Goal: Task Accomplishment & Management: Manage account settings

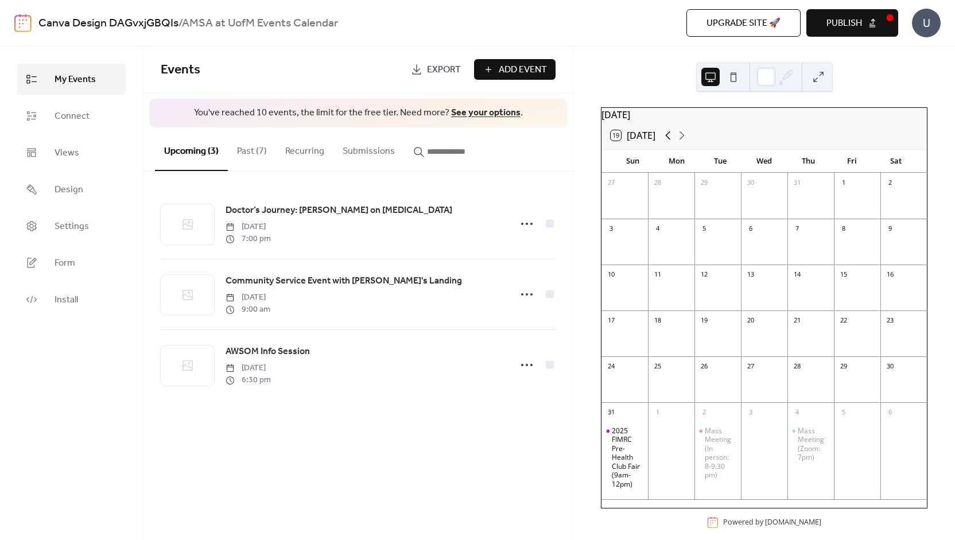
click at [669, 140] on icon at bounding box center [668, 135] width 5 height 9
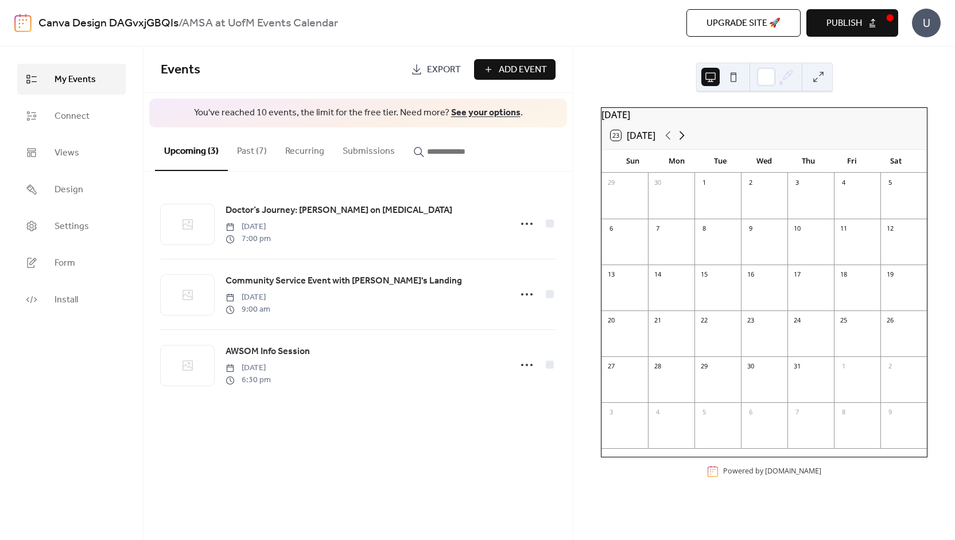
click at [687, 142] on icon at bounding box center [682, 136] width 14 height 14
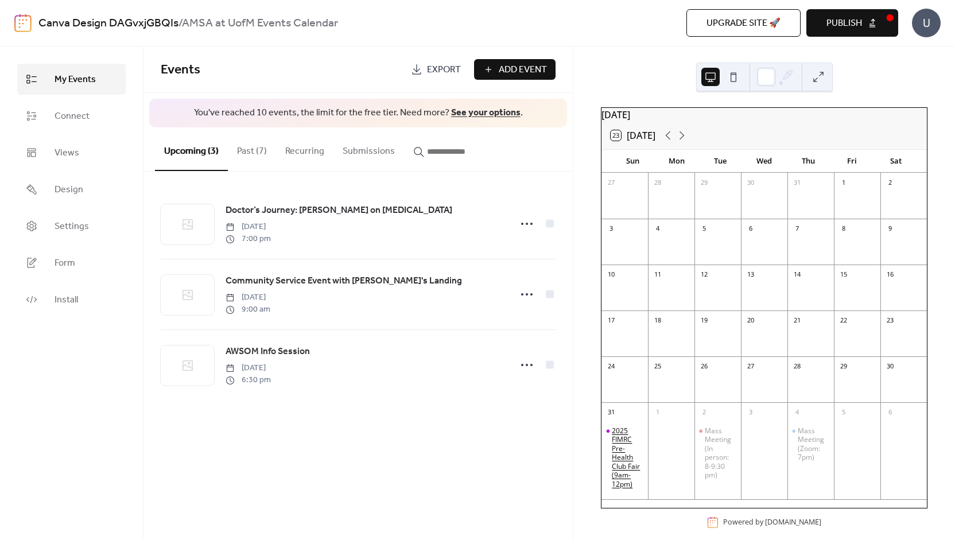
click at [640, 458] on div "2025 FIMRC Pre-Health Club Fair (9am-12pm)" at bounding box center [628, 458] width 32 height 63
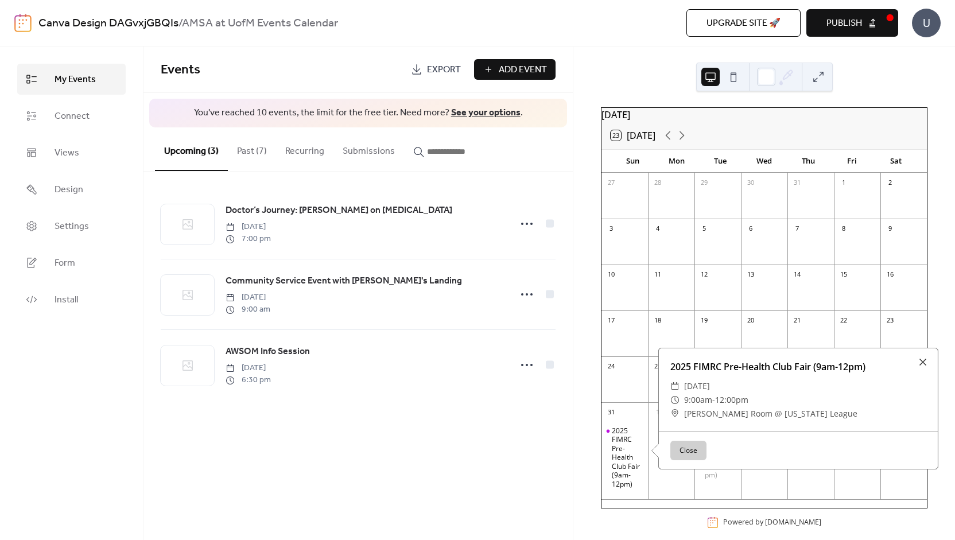
click at [245, 153] on button "Past (7)" at bounding box center [252, 148] width 48 height 42
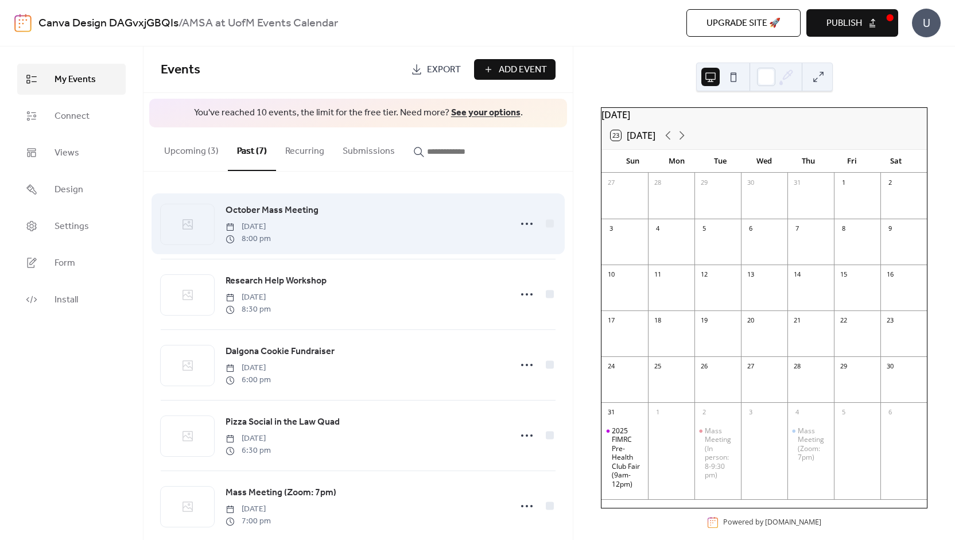
click at [451, 239] on div "October Mass Meeting [DATE] 8:00 pm" at bounding box center [365, 223] width 278 height 41
click at [525, 223] on icon at bounding box center [527, 224] width 18 height 18
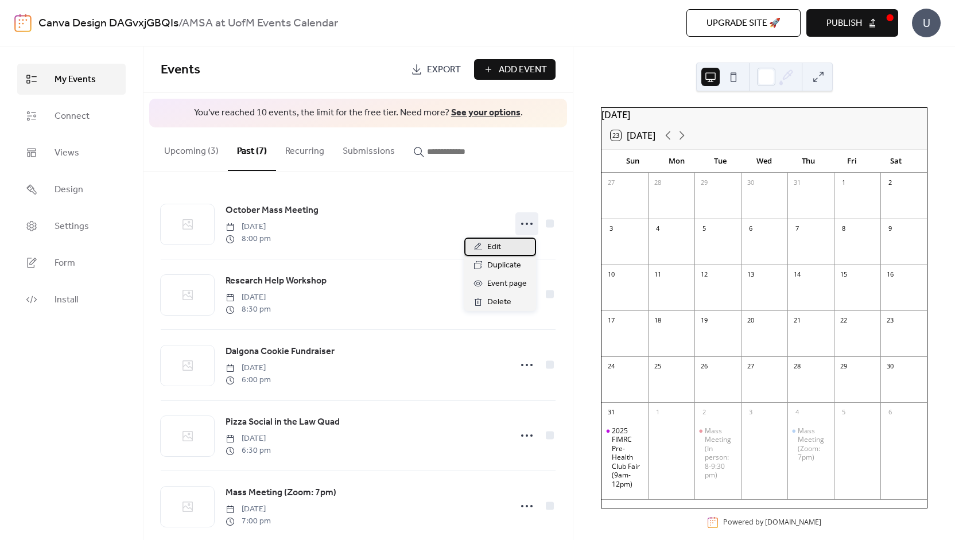
click at [487, 249] on span "Edit" at bounding box center [494, 248] width 14 height 14
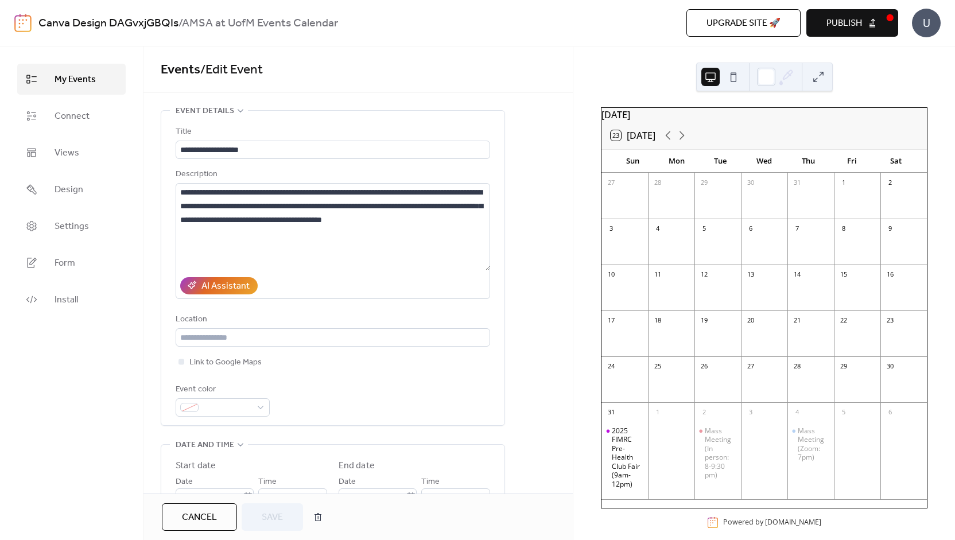
click at [223, 519] on button "Cancel" at bounding box center [199, 517] width 75 height 28
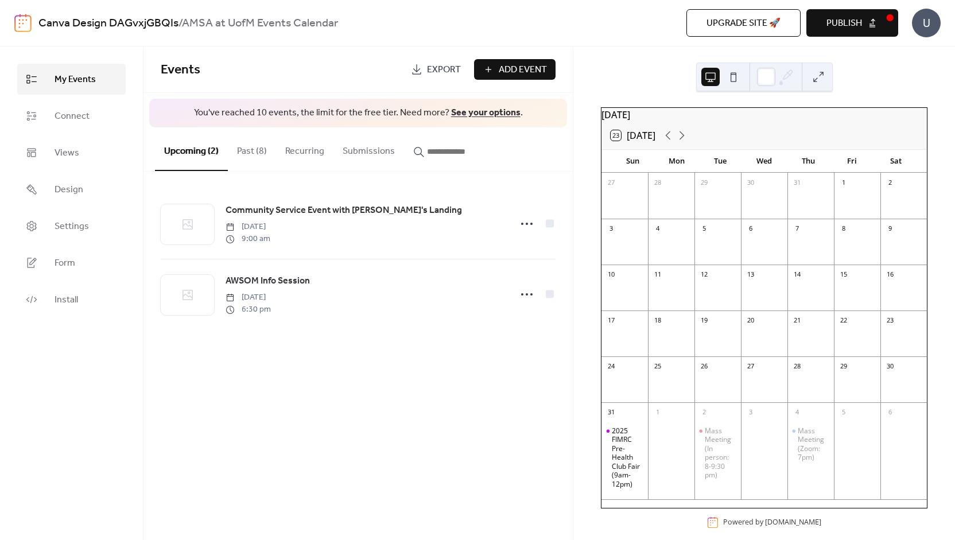
click at [260, 151] on button "Past (8)" at bounding box center [252, 148] width 48 height 42
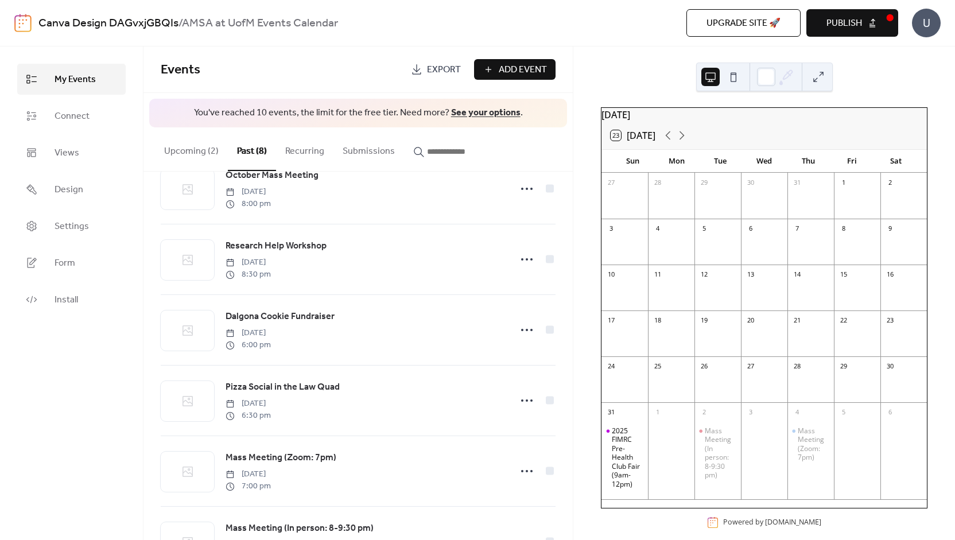
scroll to position [231, 0]
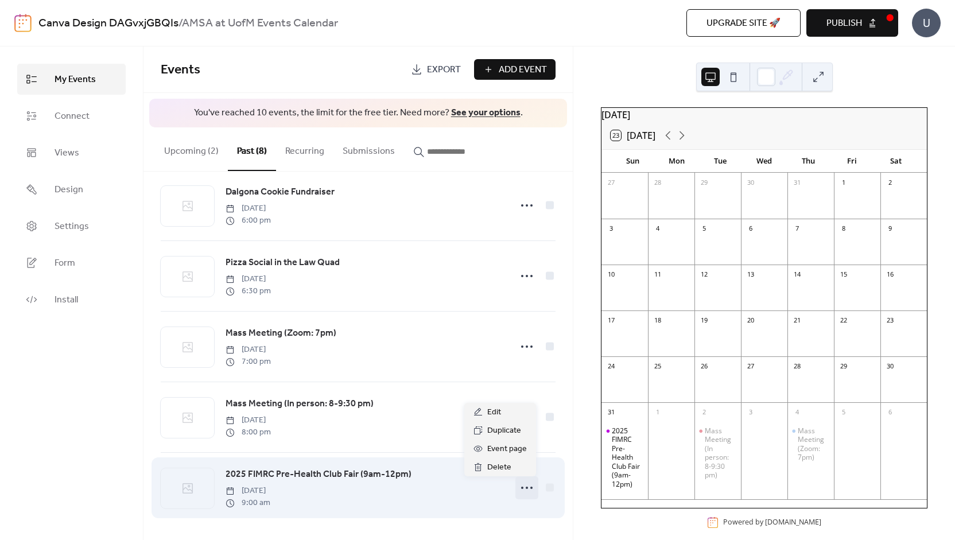
click at [521, 487] on icon at bounding box center [527, 488] width 18 height 18
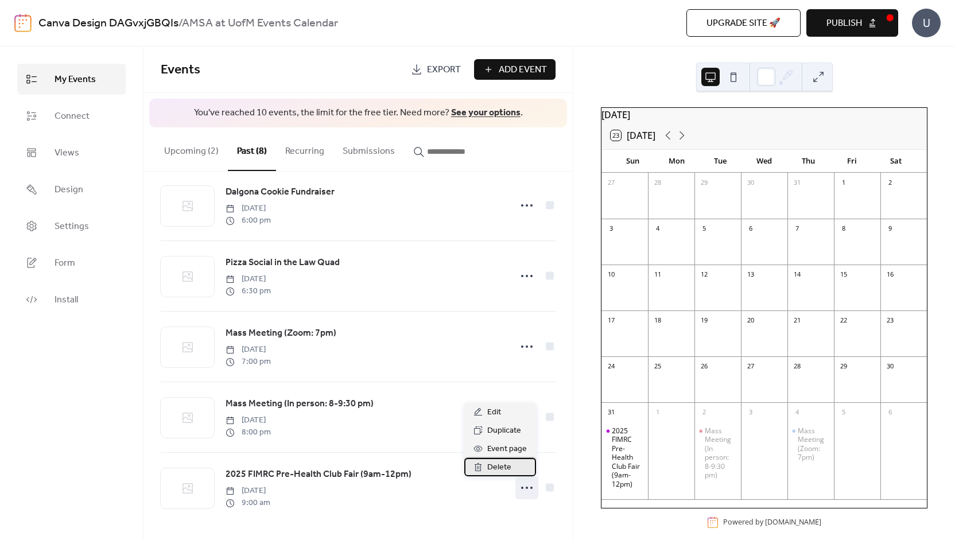
click at [499, 466] on span "Delete" at bounding box center [499, 468] width 24 height 14
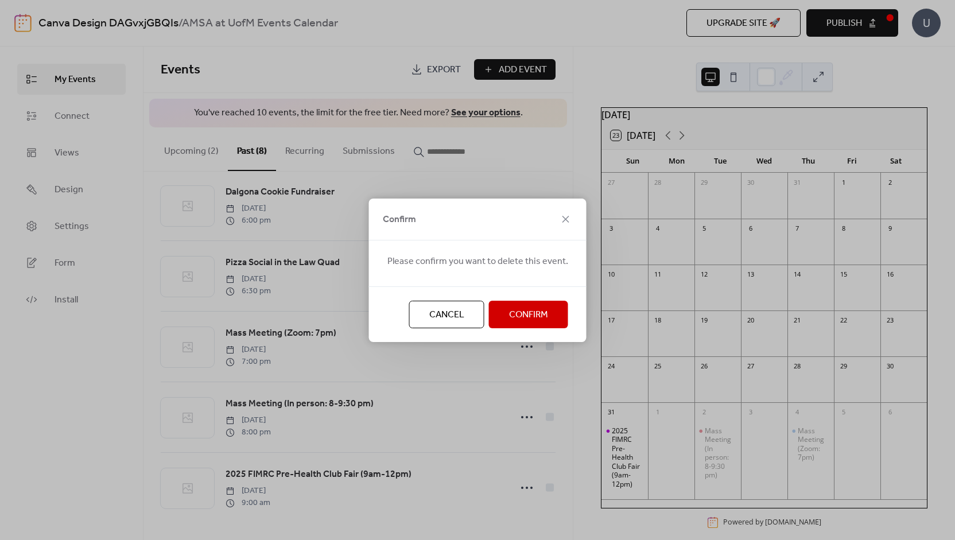
click at [515, 319] on span "Confirm" at bounding box center [528, 315] width 39 height 14
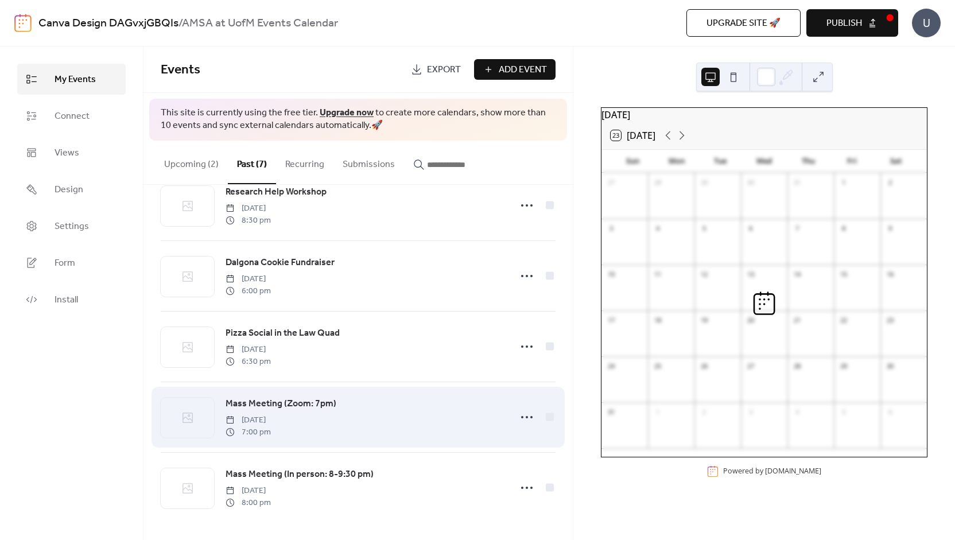
scroll to position [173, 0]
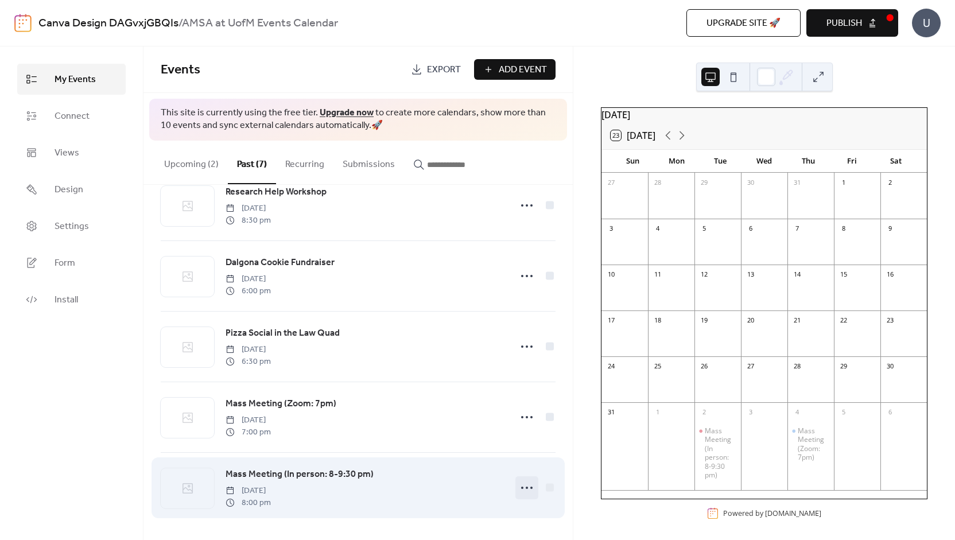
click at [520, 491] on icon at bounding box center [527, 488] width 18 height 18
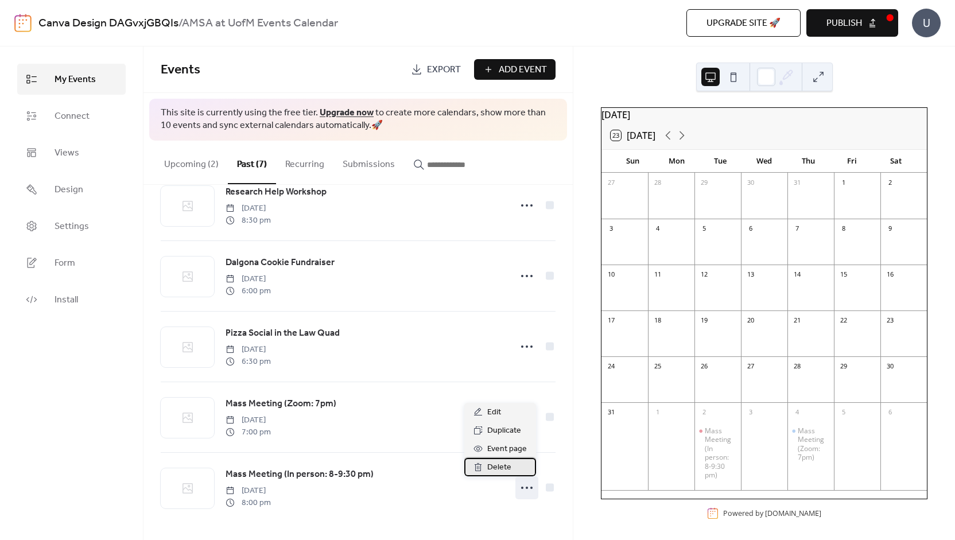
click at [493, 467] on span "Delete" at bounding box center [499, 468] width 24 height 14
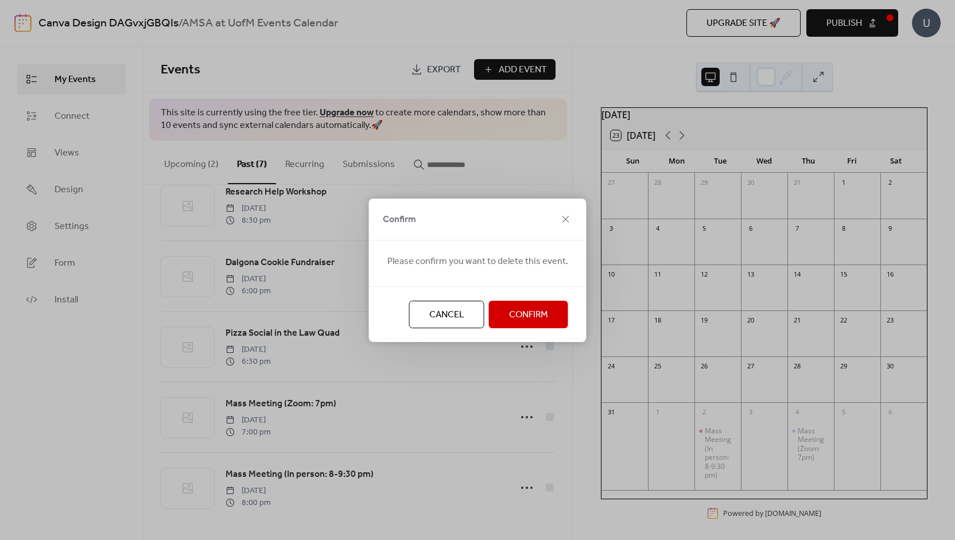
click at [508, 327] on button "Confirm" at bounding box center [528, 315] width 79 height 28
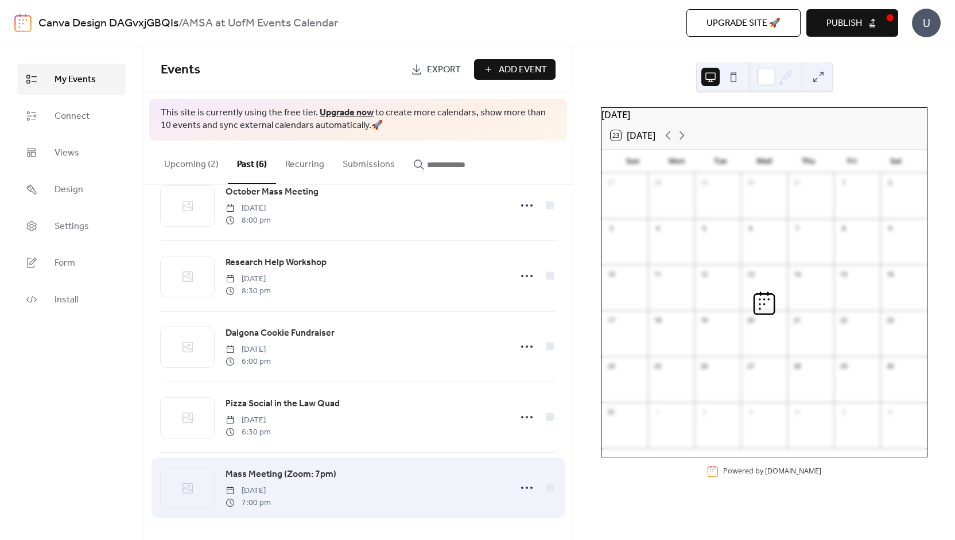
scroll to position [102, 0]
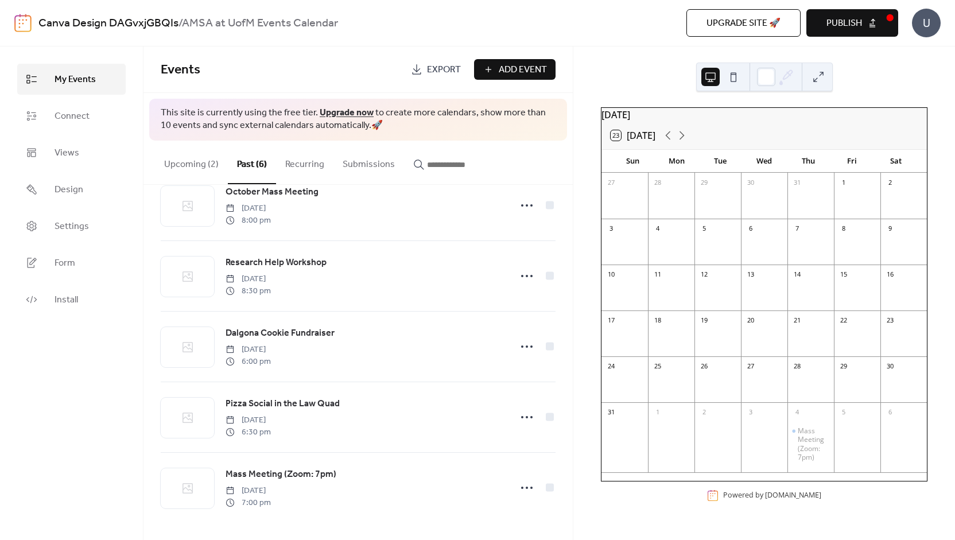
click at [186, 157] on button "Upcoming (2)" at bounding box center [191, 162] width 73 height 42
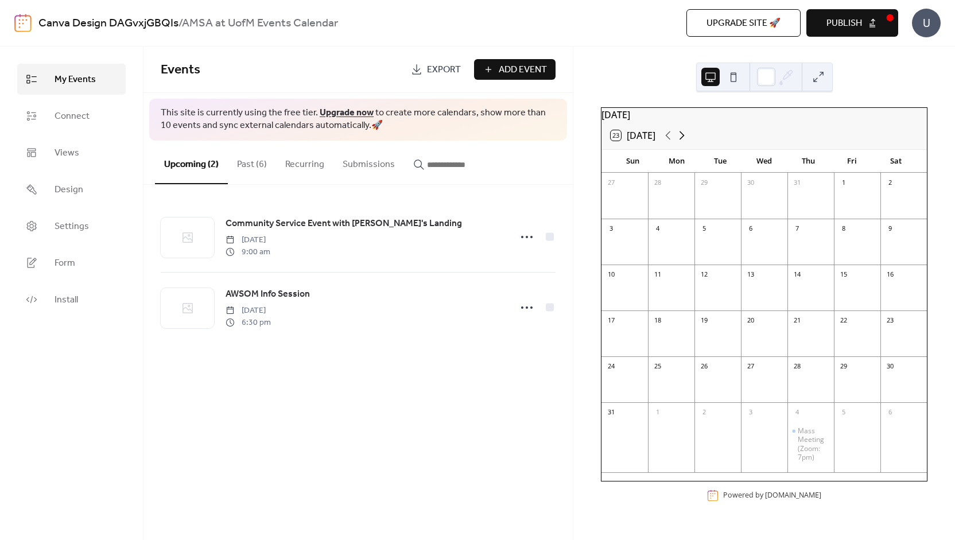
click at [683, 141] on icon at bounding box center [682, 136] width 14 height 14
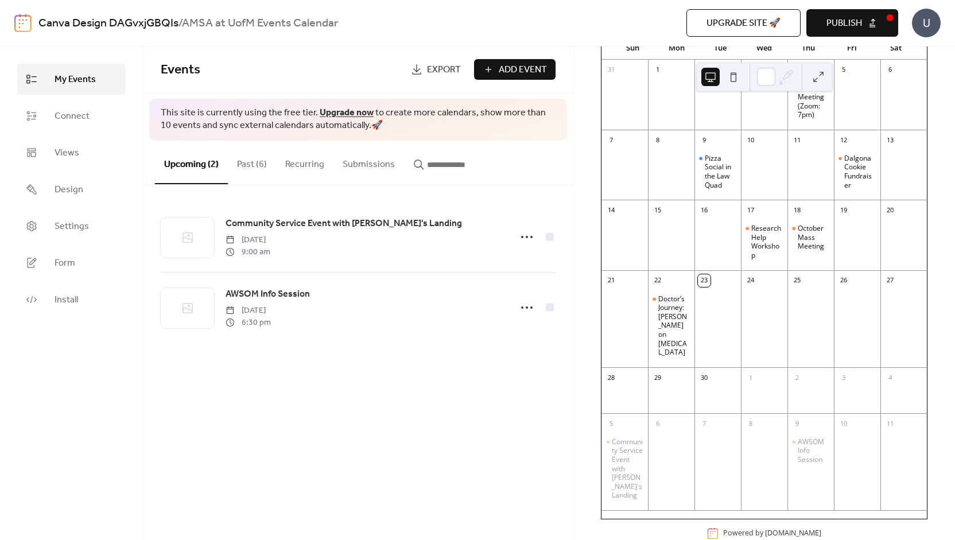
scroll to position [114, 0]
click at [793, 342] on div at bounding box center [811, 325] width 47 height 75
click at [251, 168] on button "Past (6)" at bounding box center [252, 162] width 48 height 42
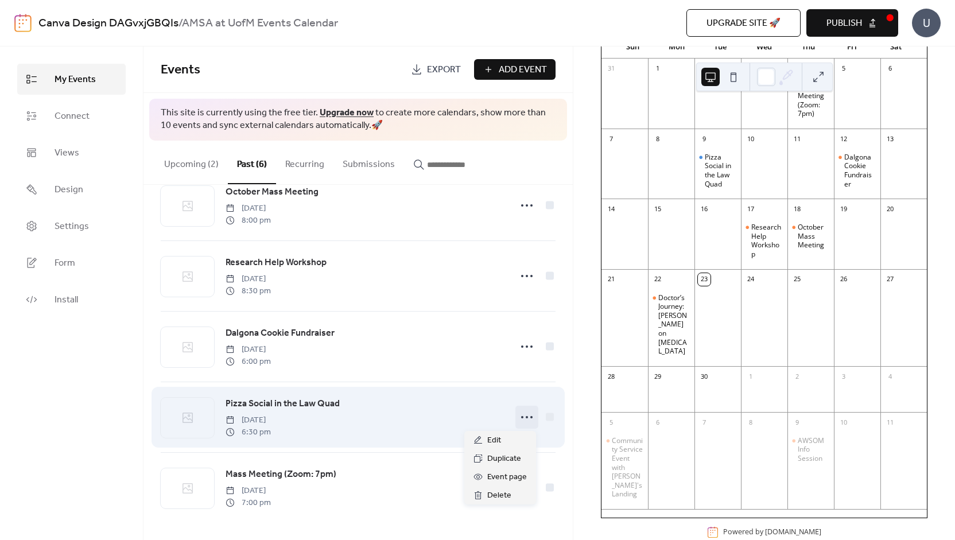
click at [518, 419] on icon at bounding box center [527, 417] width 18 height 18
